Goal: Navigation & Orientation: Find specific page/section

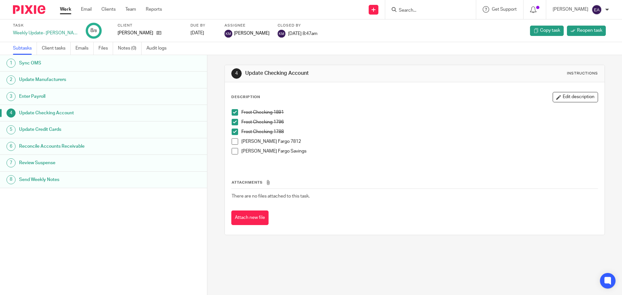
click at [232, 144] on span at bounding box center [235, 141] width 6 height 6
click at [233, 152] on span at bounding box center [235, 151] width 6 height 6
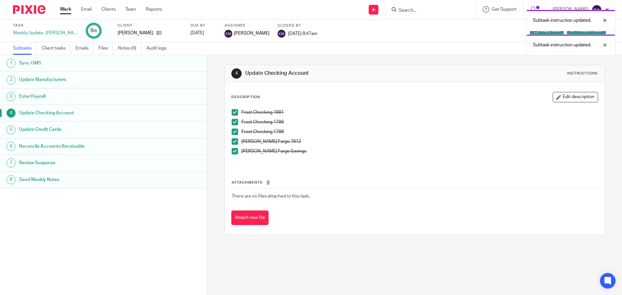
click at [56, 126] on h1 "Update Credit Cards" at bounding box center [79, 130] width 121 height 10
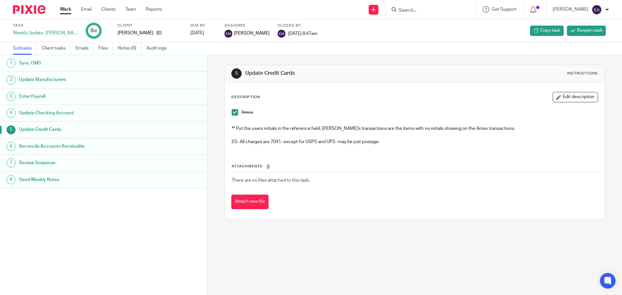
click at [25, 147] on h1 "Reconcile Accounts Receivable" at bounding box center [79, 147] width 121 height 10
